Goal: Information Seeking & Learning: Find specific page/section

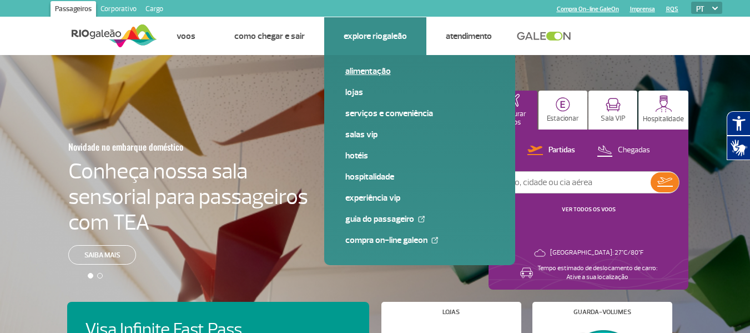
click at [368, 69] on link "Alimentação" at bounding box center [419, 71] width 149 height 12
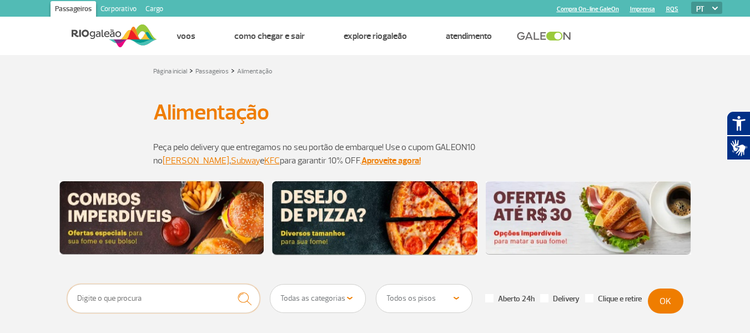
drag, startPoint x: 158, startPoint y: 289, endPoint x: 158, endPoint y: 315, distance: 25.5
click at [158, 292] on input "text" at bounding box center [163, 298] width 193 height 29
type input "pizza hut"
click at [229, 284] on button "submit" at bounding box center [244, 298] width 31 height 29
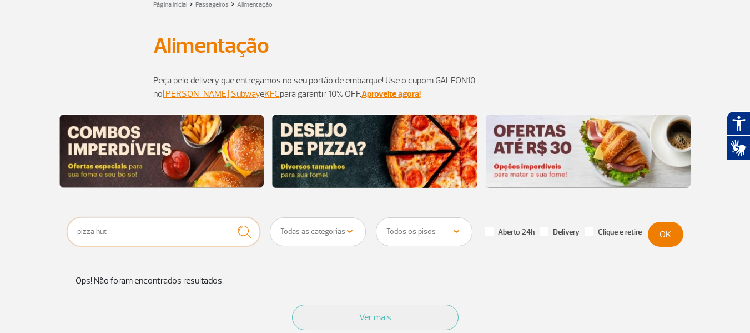
scroll to position [167, 0]
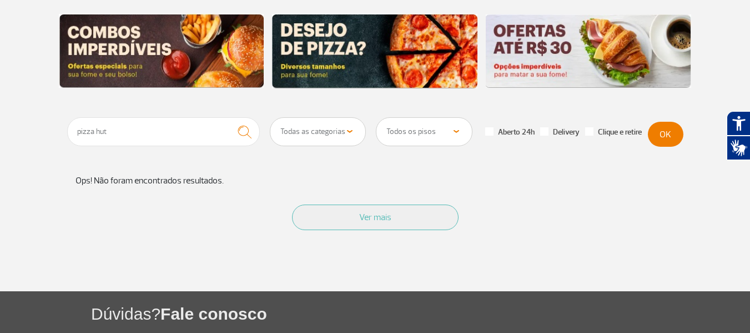
click at [260, 132] on div "pizza hut Todas as categorias Cafeteria Fast Food Restaurante Souvenir Conveniê…" at bounding box center [269, 134] width 405 height 34
click at [247, 134] on img "submit" at bounding box center [245, 131] width 24 height 23
click at [138, 135] on input "pizza hut" at bounding box center [163, 131] width 193 height 29
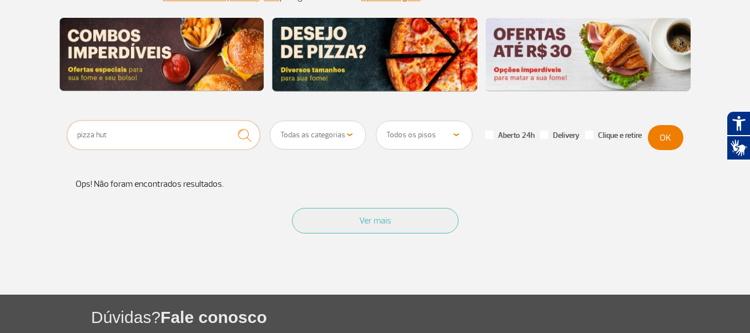
scroll to position [0, 0]
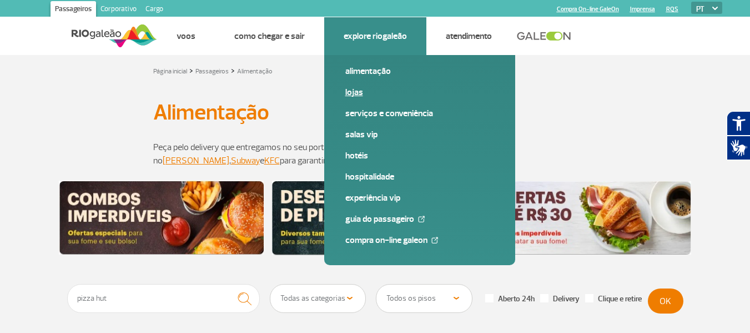
click at [354, 88] on link "Lojas" at bounding box center [419, 92] width 149 height 12
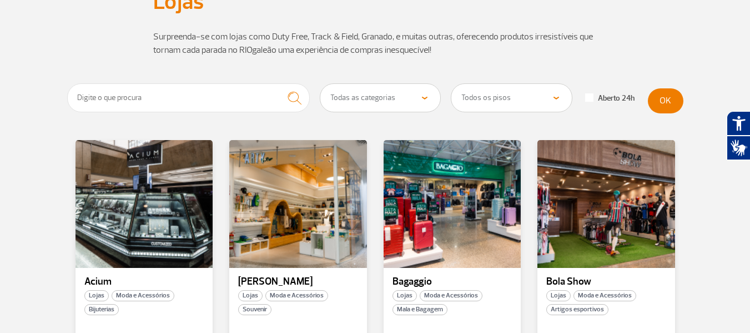
scroll to position [111, 0]
click at [185, 102] on input "text" at bounding box center [188, 97] width 243 height 29
type input "o"
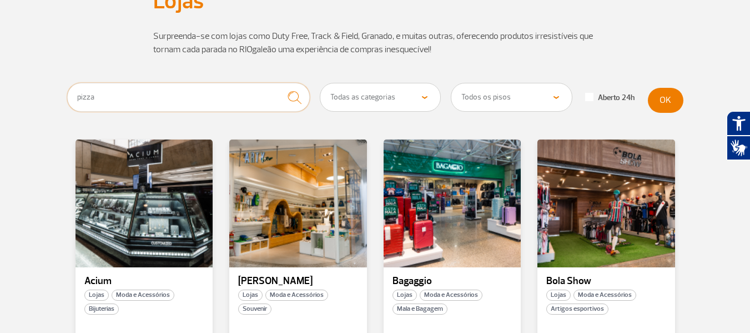
type input "pizza"
click at [279, 83] on button "submit" at bounding box center [294, 97] width 31 height 29
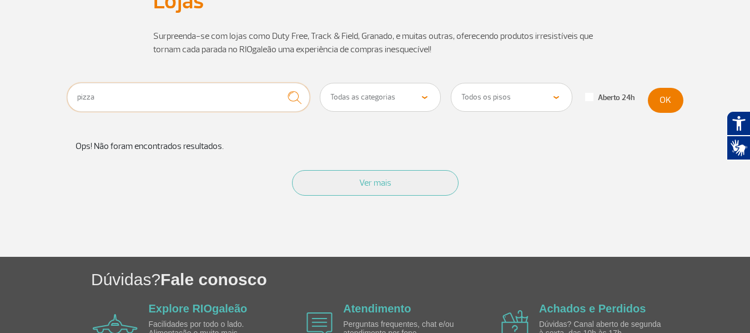
drag, startPoint x: 186, startPoint y: 94, endPoint x: 43, endPoint y: 92, distance: 143.3
click at [43, 92] on section "pizza Todas as categorias Cosmético e Beleza Eletrônicos Livros e Revistas Moda…" at bounding box center [375, 170] width 750 height 174
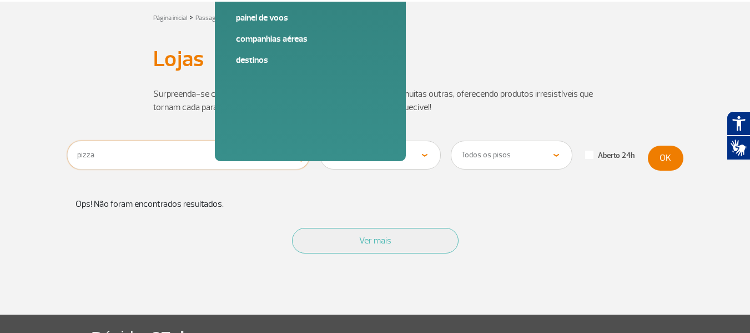
scroll to position [0, 0]
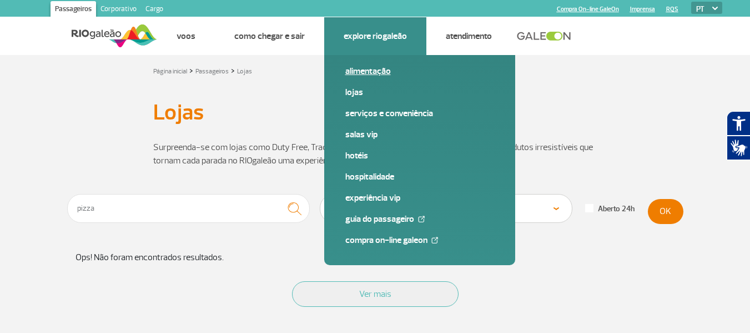
click at [365, 74] on link "Alimentação" at bounding box center [419, 71] width 149 height 12
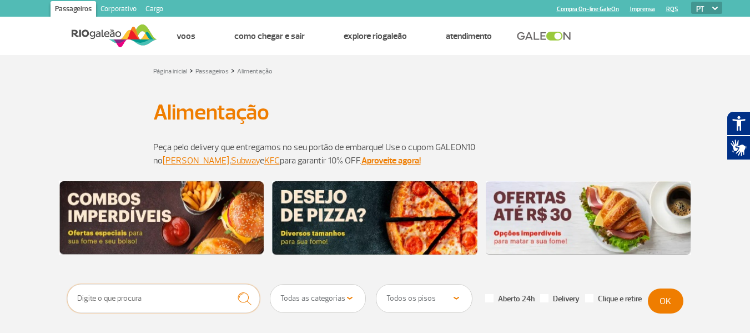
click at [184, 300] on input "text" at bounding box center [163, 298] width 193 height 29
click at [229, 284] on button "submit" at bounding box center [244, 298] width 31 height 29
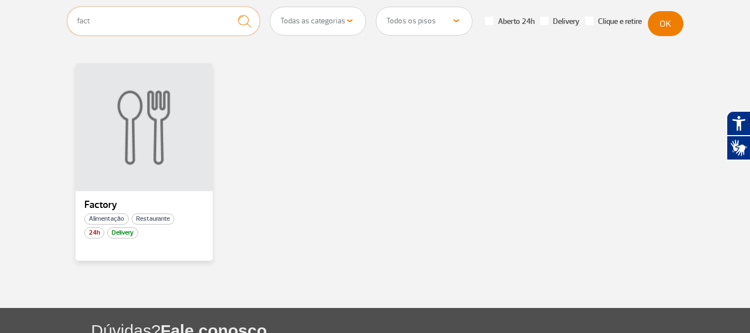
scroll to position [278, 0]
drag, startPoint x: 100, startPoint y: 14, endPoint x: 46, endPoint y: 14, distance: 53.9
click at [46, 14] on section "fact Todas as categorias Cafeteria Fast Food Restaurante Souvenir Conveniência …" at bounding box center [375, 156] width 750 height 301
type input "pizza"
click at [229, 6] on button "submit" at bounding box center [244, 20] width 31 height 29
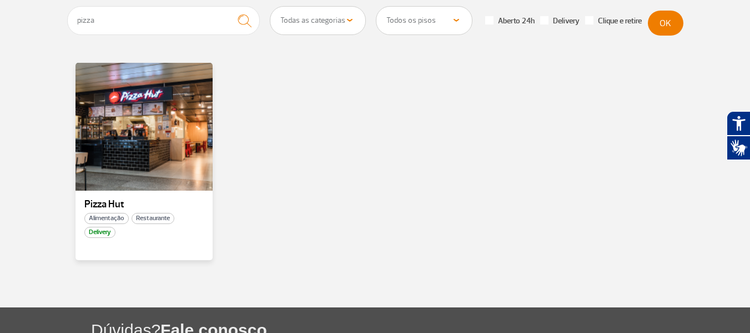
click at [15, 155] on section "pizza Todas as categorias Cafeteria Fast Food Restaurante Souvenir Conveniência…" at bounding box center [375, 156] width 750 height 301
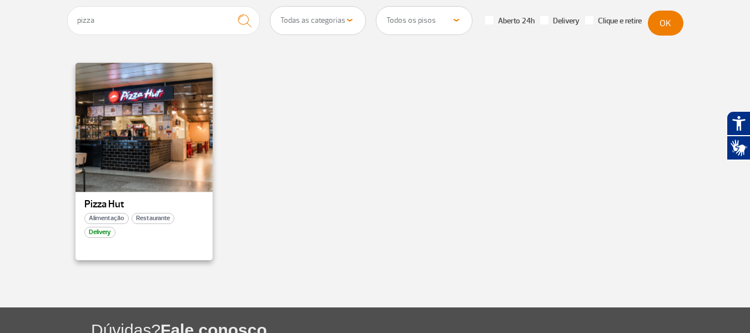
click at [143, 89] on div at bounding box center [144, 126] width 140 height 130
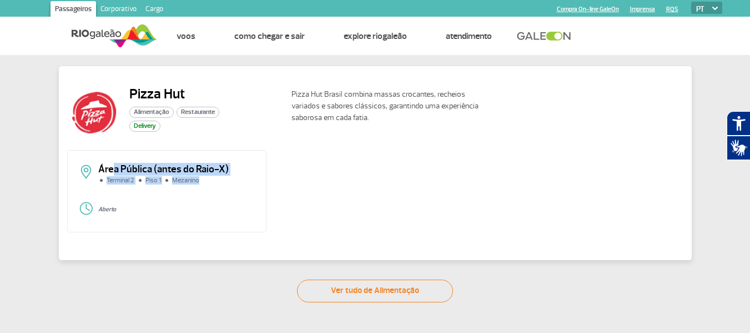
drag, startPoint x: 204, startPoint y: 184, endPoint x: 222, endPoint y: 189, distance: 18.6
click at [222, 189] on div "Área Pública (antes do Raio-X) Terminal 2 Piso 1 Mezanino" at bounding box center [167, 178] width 177 height 28
drag, startPoint x: 97, startPoint y: 205, endPoint x: 133, endPoint y: 208, distance: 36.2
click at [133, 208] on div "Aberto" at bounding box center [167, 209] width 177 height 17
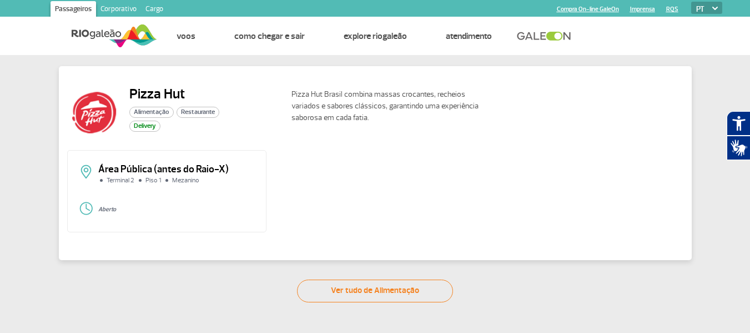
click at [29, 169] on div "Pizza Hut Alimentação Restaurante Delivery Pizza Hut Brasil combina massas croc…" at bounding box center [375, 178] width 750 height 247
click at [412, 97] on p "Pizza Hut Brasil combina massas crocantes, recheios variados e sabores clássico…" at bounding box center [391, 105] width 200 height 35
click at [545, 124] on div "Pizza Hut Brasil combina massas crocantes, recheios variados e sabores clássico…" at bounding box center [483, 112] width 401 height 53
